Goal: Obtain resource: Download file/media

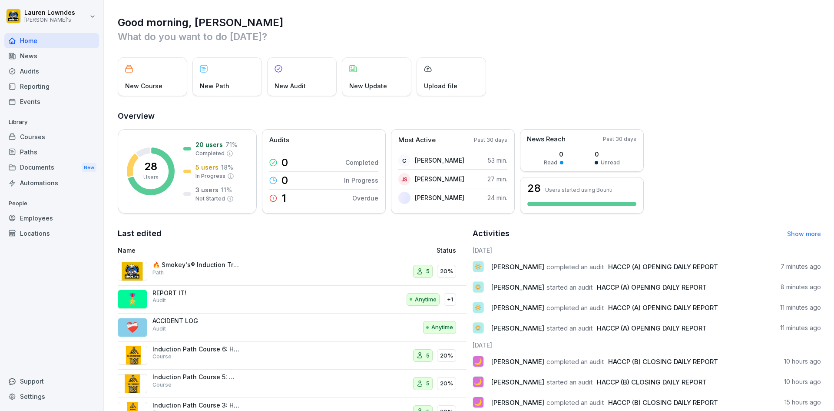
click at [47, 87] on div "Reporting" at bounding box center [51, 86] width 95 height 15
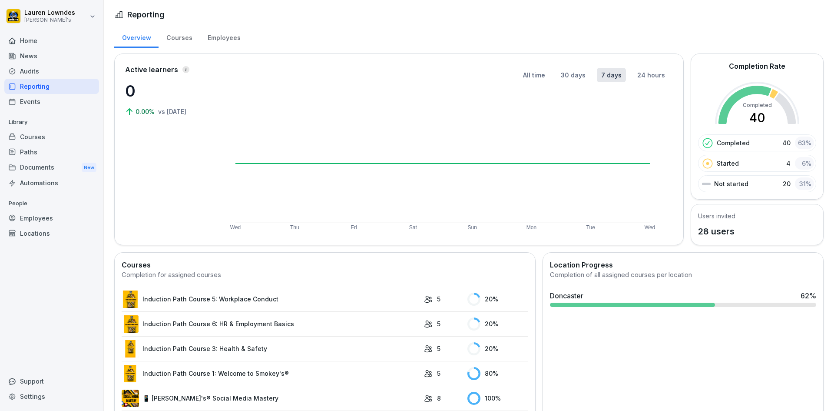
click at [39, 42] on div "Home" at bounding box center [51, 40] width 95 height 15
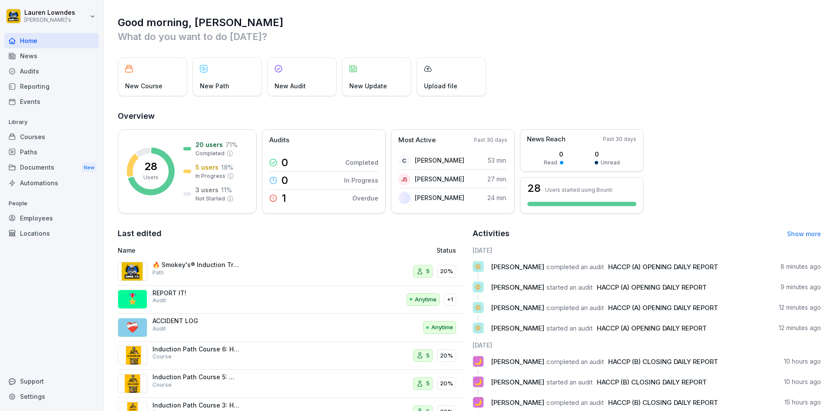
click at [717, 267] on span "HACCP (A) OPENING DAILY REPORT" at bounding box center [663, 266] width 110 height 8
click at [694, 274] on div "🔅 Mehdi Asadzadeh completed an audit HACCP (A) OPENING DAILY REPORT 8 minutes a…" at bounding box center [647, 270] width 349 height 19
click at [659, 269] on span "HACCP (A) OPENING DAILY REPORT" at bounding box center [663, 266] width 110 height 8
click at [552, 262] on span "completed an audit" at bounding box center [575, 266] width 57 height 8
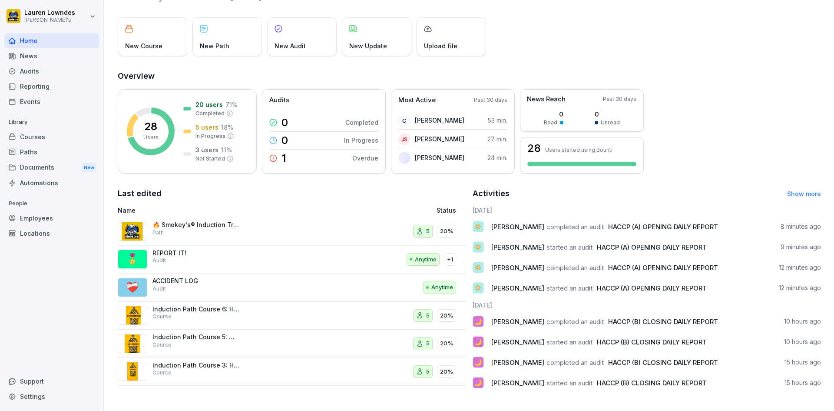
click at [17, 71] on div "Audits" at bounding box center [51, 70] width 95 height 15
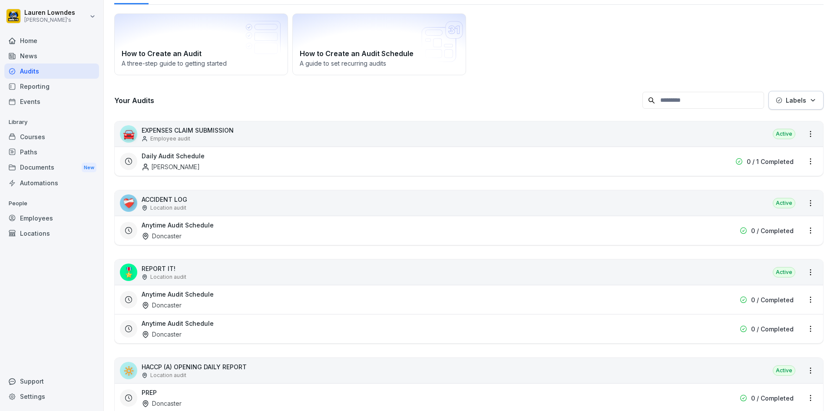
scroll to position [9, 0]
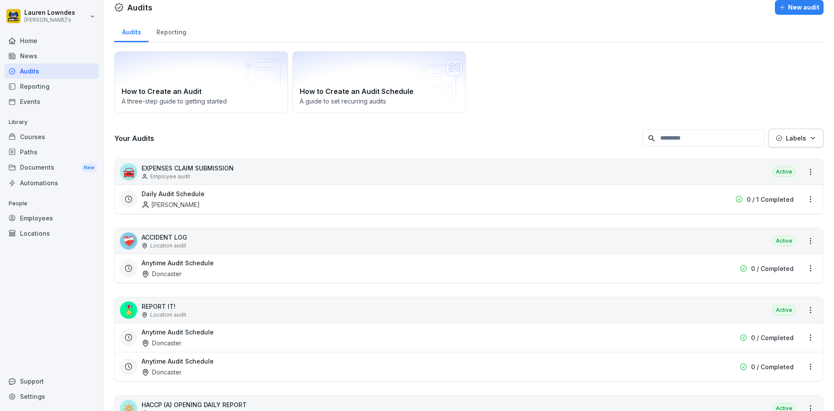
click at [149, 315] on div "Location audit" at bounding box center [164, 315] width 45 height 8
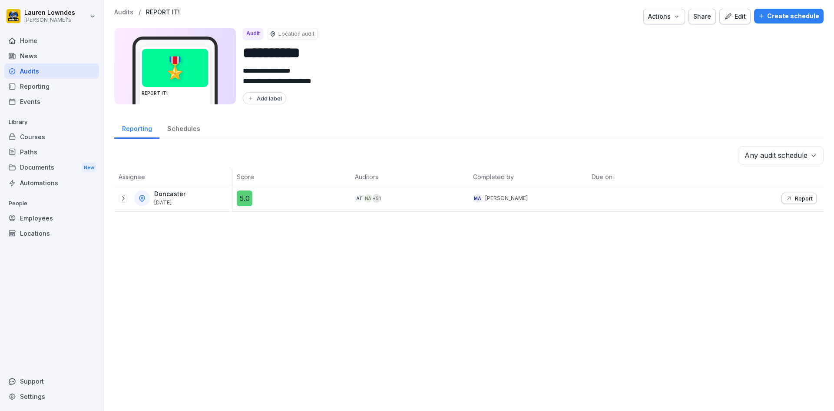
click at [121, 198] on icon at bounding box center [123, 198] width 7 height 7
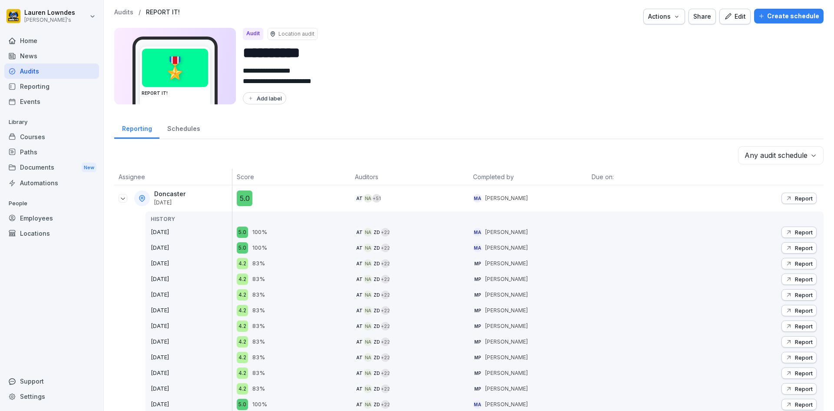
click at [788, 232] on div "Report" at bounding box center [799, 232] width 27 height 7
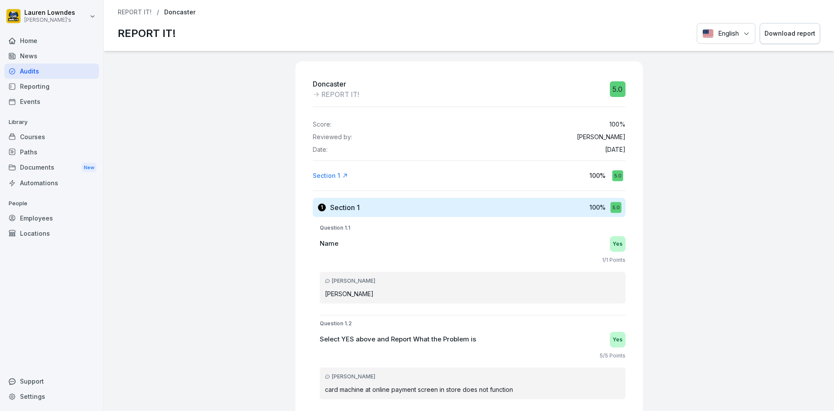
click at [765, 37] on div "Download report" at bounding box center [790, 34] width 51 height 10
click at [53, 68] on div "Audits" at bounding box center [51, 70] width 95 height 15
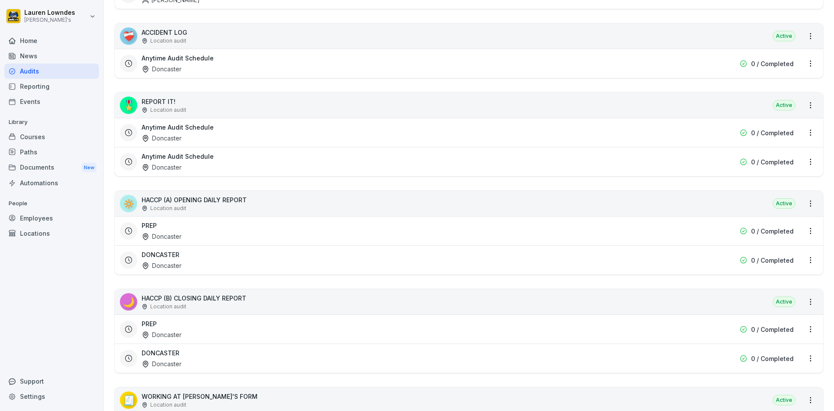
scroll to position [217, 0]
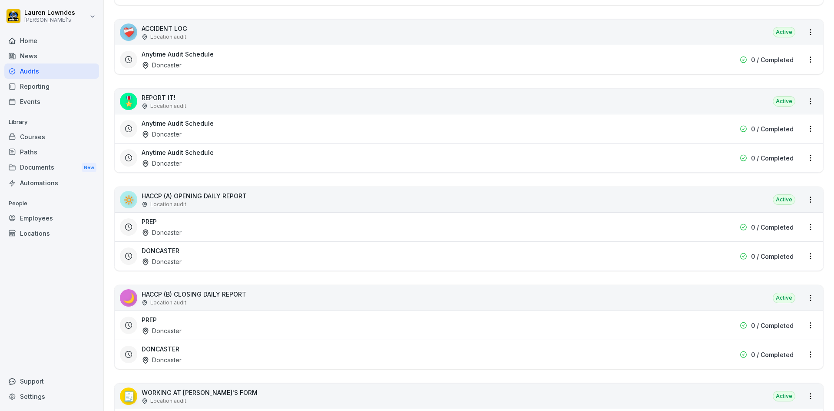
click at [156, 230] on div "Doncaster" at bounding box center [162, 232] width 40 height 9
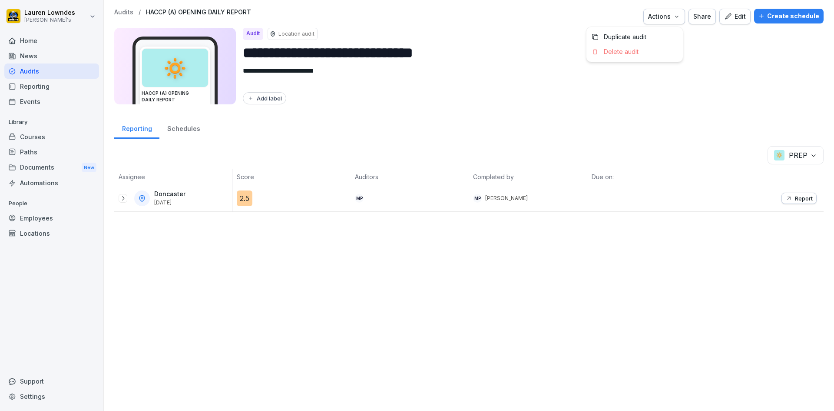
click at [664, 20] on div "Actions" at bounding box center [664, 17] width 32 height 10
click at [703, 47] on html "**********" at bounding box center [417, 205] width 834 height 411
click at [119, 197] on div at bounding box center [123, 198] width 9 height 9
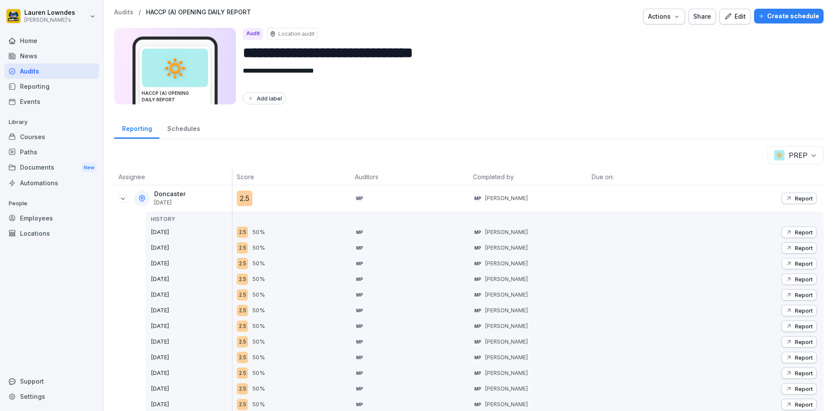
click at [782, 234] on button "Report" at bounding box center [799, 231] width 35 height 11
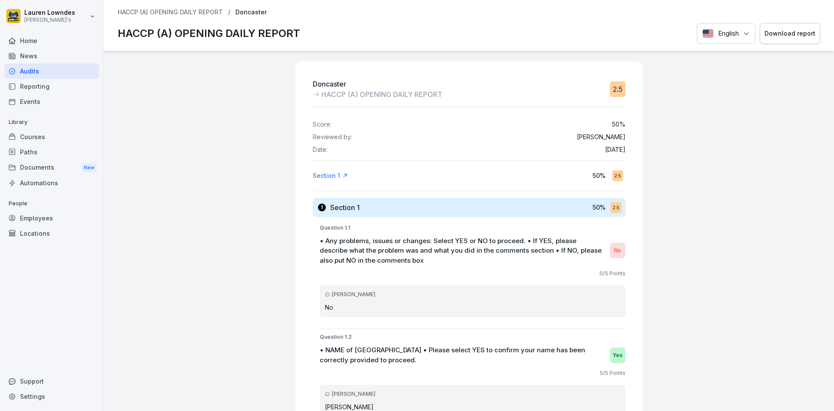
click at [774, 40] on button "Download report" at bounding box center [790, 33] width 60 height 21
click at [777, 33] on div "Download report" at bounding box center [790, 34] width 51 height 10
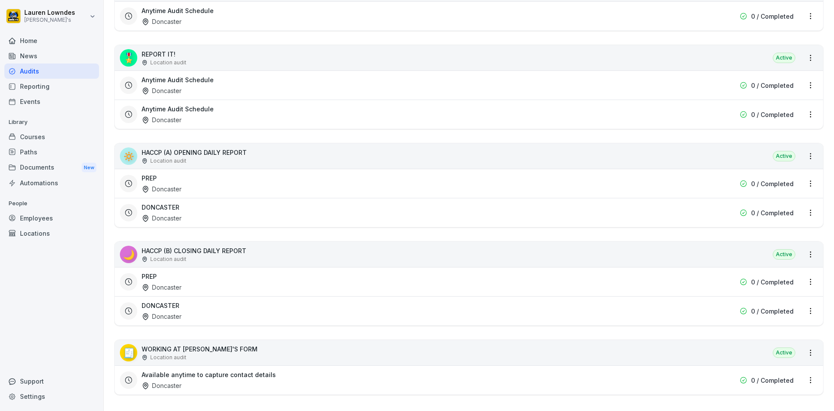
scroll to position [272, 0]
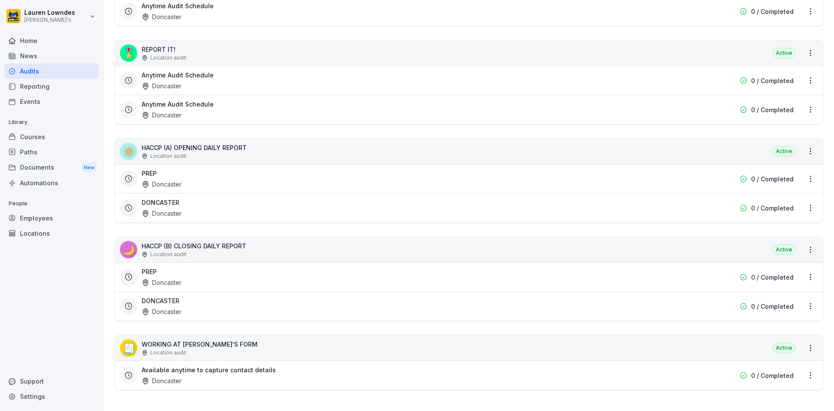
click at [222, 241] on p "HACCP (B) CLOSING DAILY REPORT" at bounding box center [194, 245] width 105 height 9
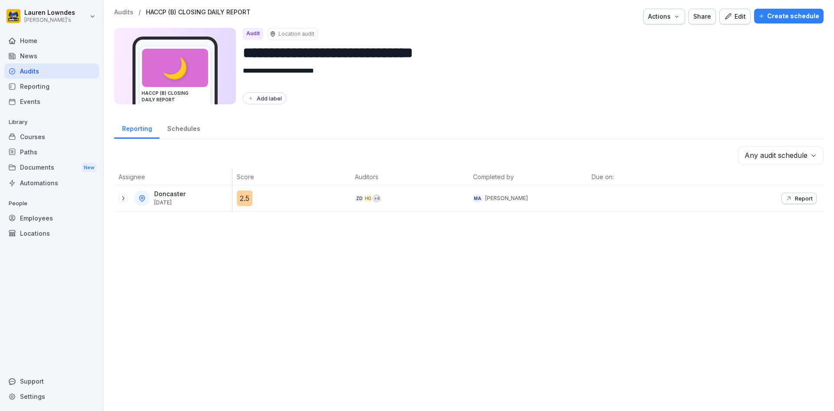
click at [795, 200] on p "Report" at bounding box center [804, 198] width 18 height 7
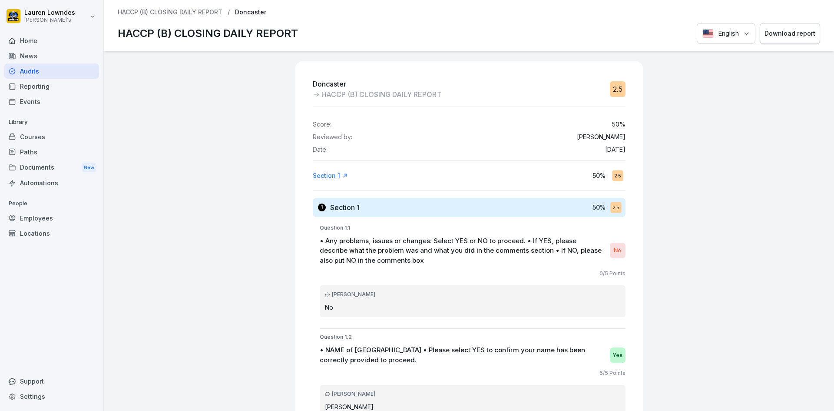
click at [771, 38] on div "Download report" at bounding box center [790, 34] width 51 height 10
click at [160, 180] on div "Doncaster HACCP (B) CLOSING DAILY REPORT 2.5 Score: 50 % Reviewed by: Mehdi Asa…" at bounding box center [469, 231] width 731 height 360
